Goal: Transaction & Acquisition: Obtain resource

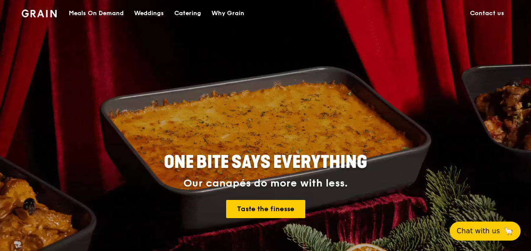
click at [103, 12] on div "Meals On Demand" at bounding box center [96, 13] width 55 height 26
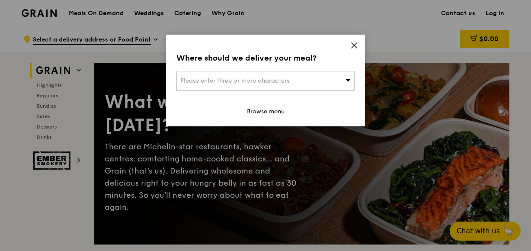
click at [354, 45] on icon at bounding box center [354, 46] width 8 height 8
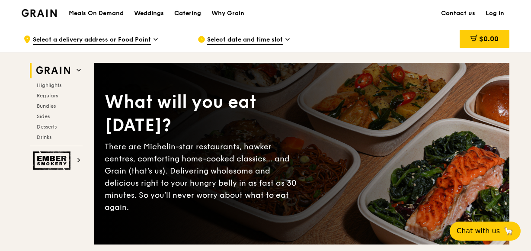
click at [191, 13] on div "Catering" at bounding box center [187, 13] width 27 height 26
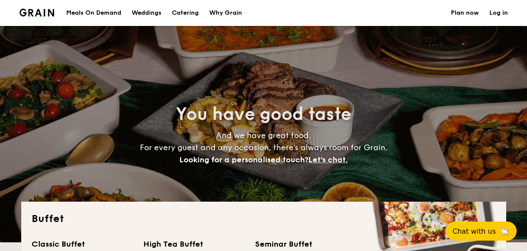
select select
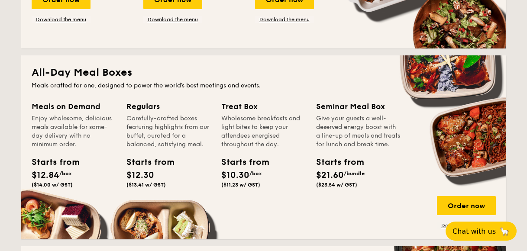
scroll to position [346, 0]
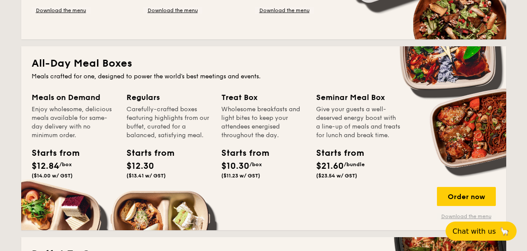
click at [476, 216] on link "Download the menu" at bounding box center [466, 216] width 59 height 7
